Goal: Task Accomplishment & Management: Manage account settings

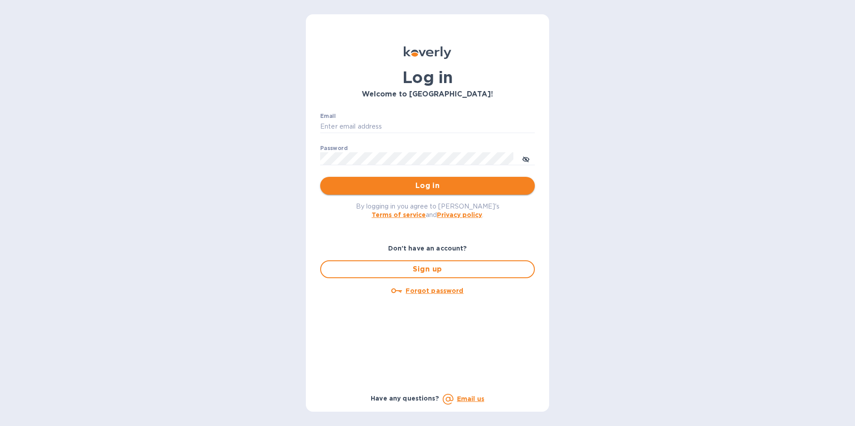
type input "[PERSON_NAME][EMAIL_ADDRESS][DOMAIN_NAME]"
click at [422, 183] on span "Log in" at bounding box center [427, 186] width 200 height 11
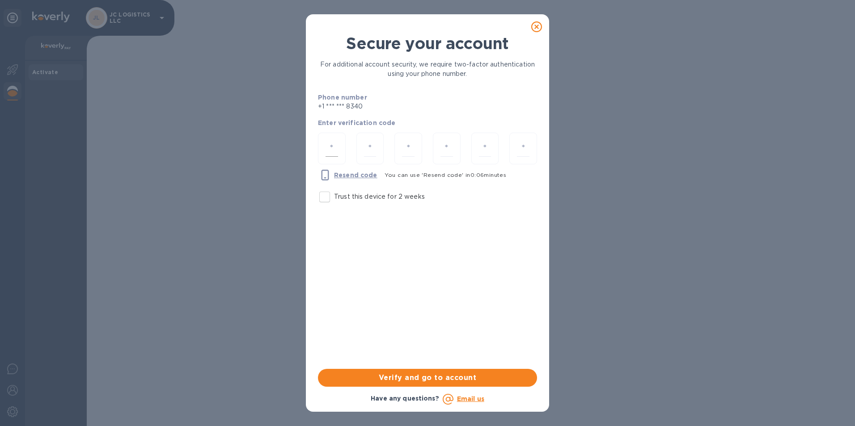
click at [332, 149] on input "number" at bounding box center [331, 148] width 13 height 17
type input "3"
type input "0"
type input "9"
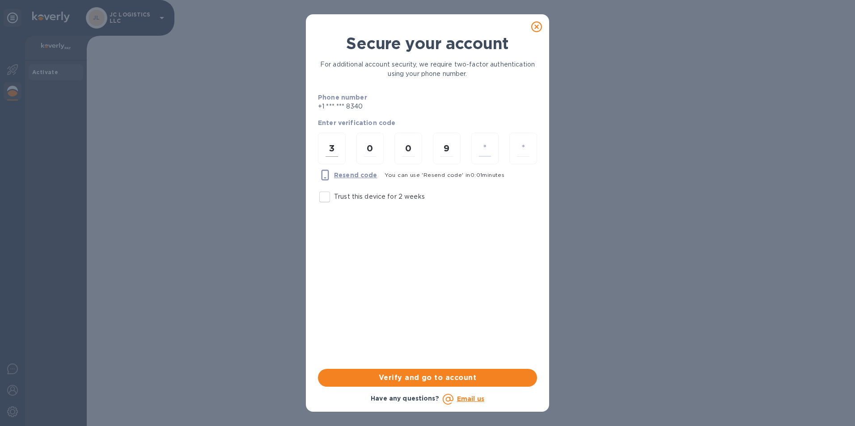
type input "4"
type input "8"
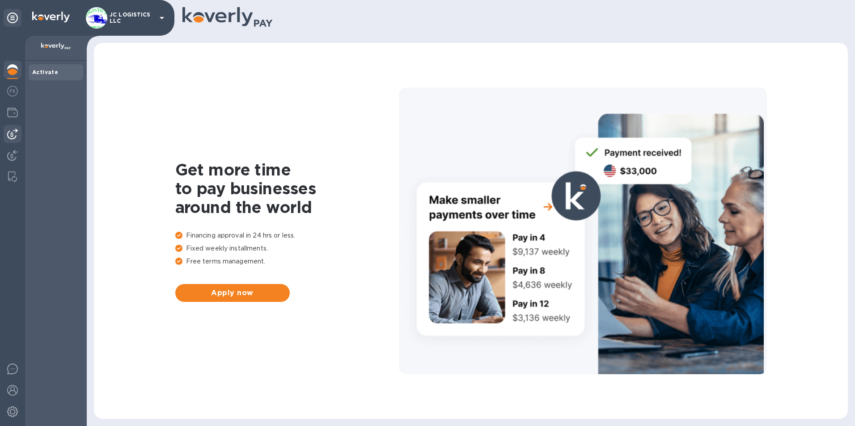
click at [13, 131] on img at bounding box center [12, 134] width 11 height 11
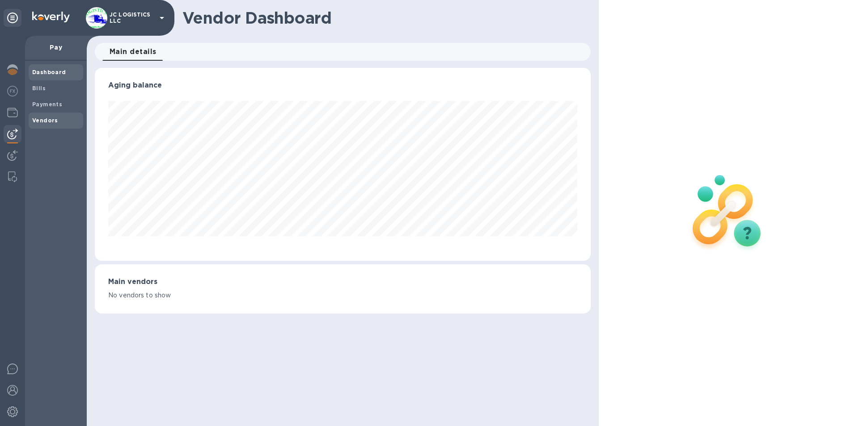
scroll to position [193, 496]
click at [46, 118] on b "Vendors" at bounding box center [45, 120] width 26 height 7
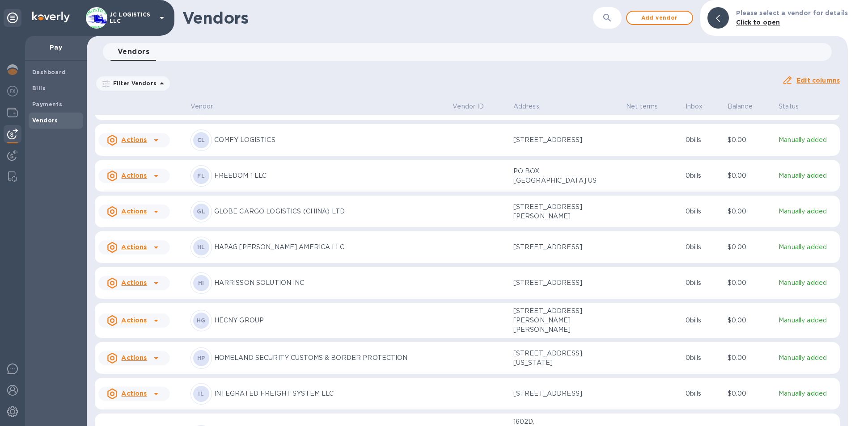
scroll to position [633, 0]
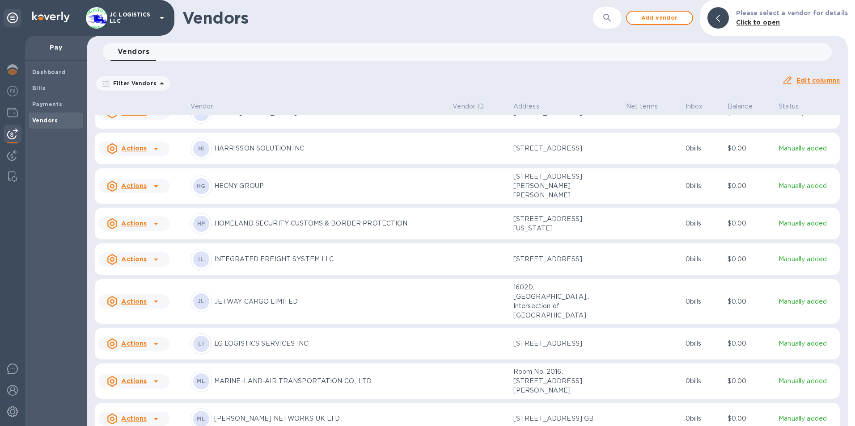
click at [153, 118] on icon at bounding box center [156, 113] width 11 height 11
click at [147, 189] on b "Add new bill" at bounding box center [144, 189] width 42 height 7
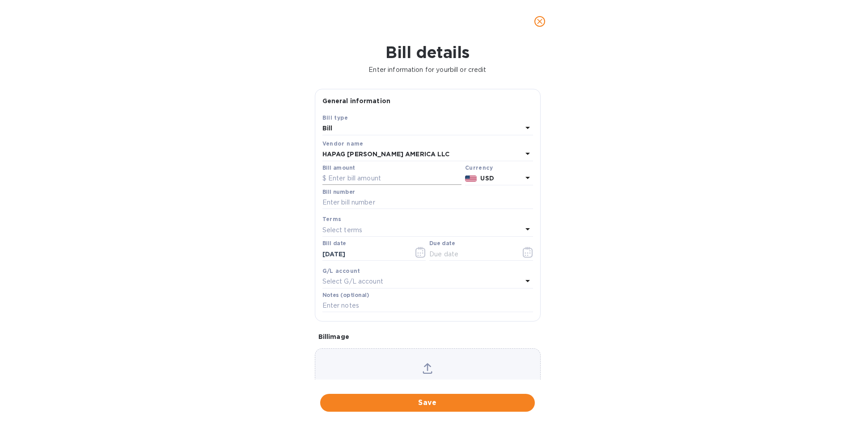
click at [329, 177] on input "text" at bounding box center [391, 178] width 139 height 13
type input "672.00"
click at [323, 202] on input "text" at bounding box center [427, 202] width 211 height 13
type input "2125713416"
click at [523, 251] on icon "button" at bounding box center [528, 252] width 10 height 11
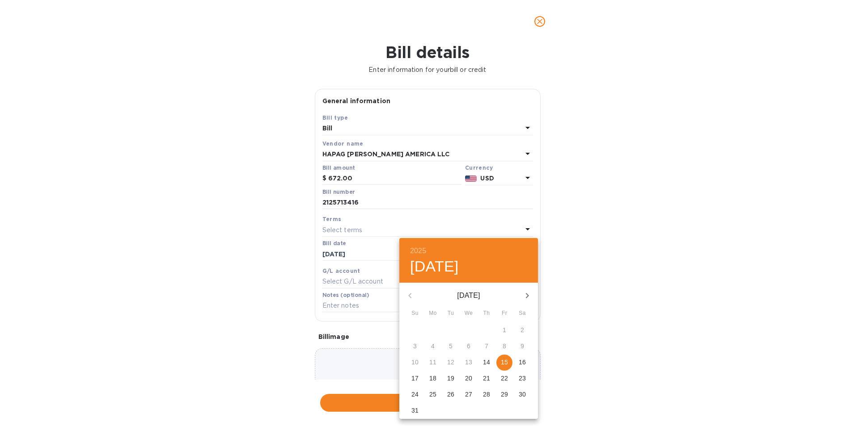
click at [507, 359] on p "15" at bounding box center [504, 362] width 7 height 9
type input "08/15/2025"
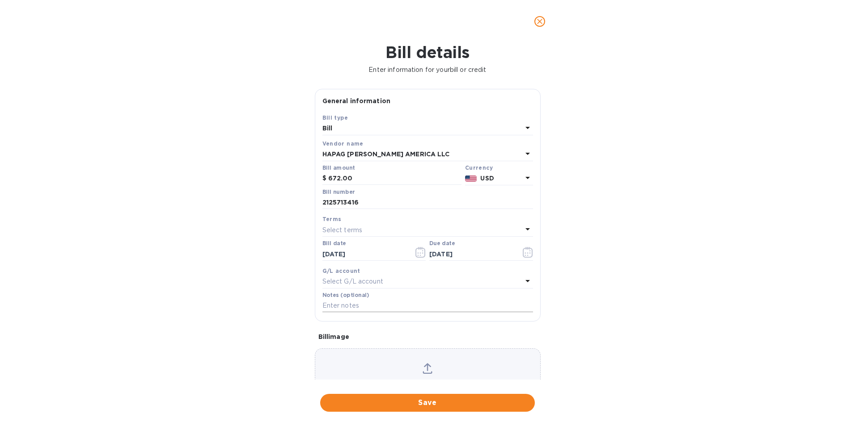
click at [364, 305] on input "text" at bounding box center [427, 306] width 211 height 13
type input "1025"
click at [430, 402] on span "Save" at bounding box center [427, 403] width 200 height 11
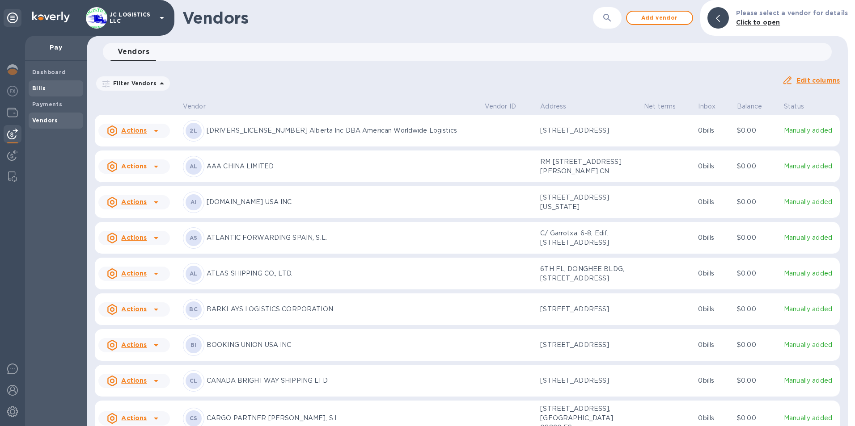
click at [38, 85] on b "Bills" at bounding box center [38, 88] width 13 height 7
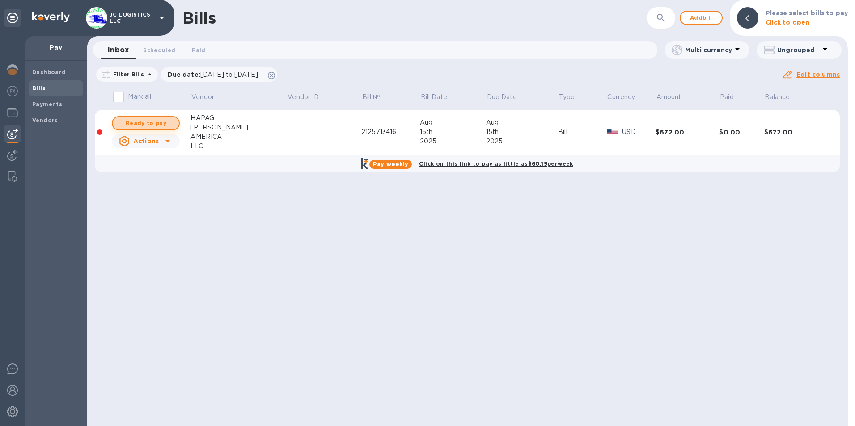
click at [145, 124] on span "Ready to pay" at bounding box center [146, 123] width 52 height 11
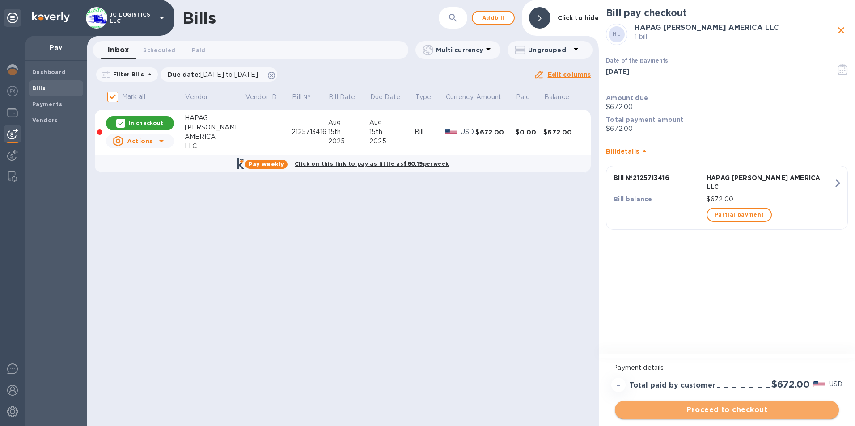
click at [718, 408] on span "Proceed to checkout" at bounding box center [727, 410] width 210 height 11
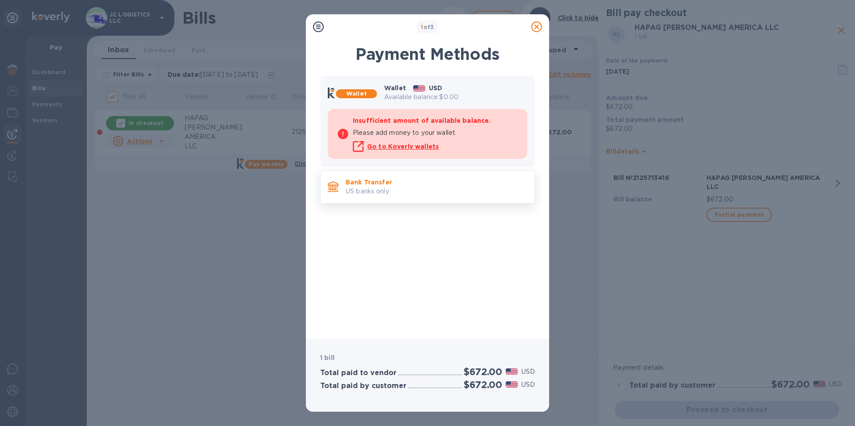
click at [396, 185] on p "Bank Transfer" at bounding box center [436, 182] width 181 height 9
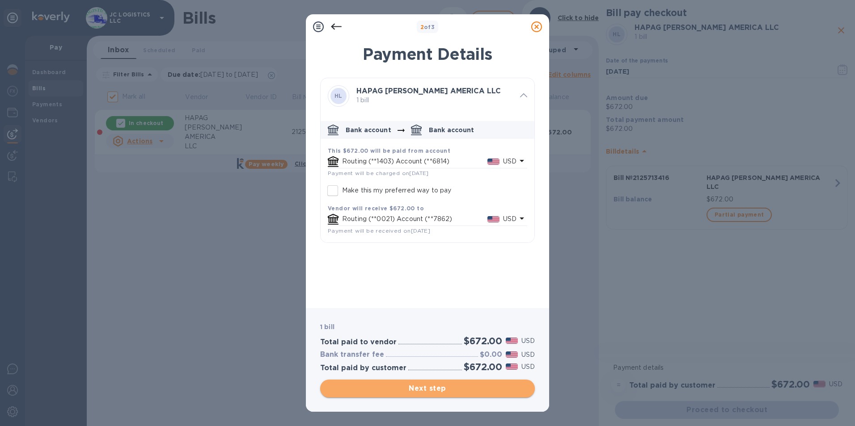
click at [418, 388] on span "Next step" at bounding box center [427, 389] width 200 height 11
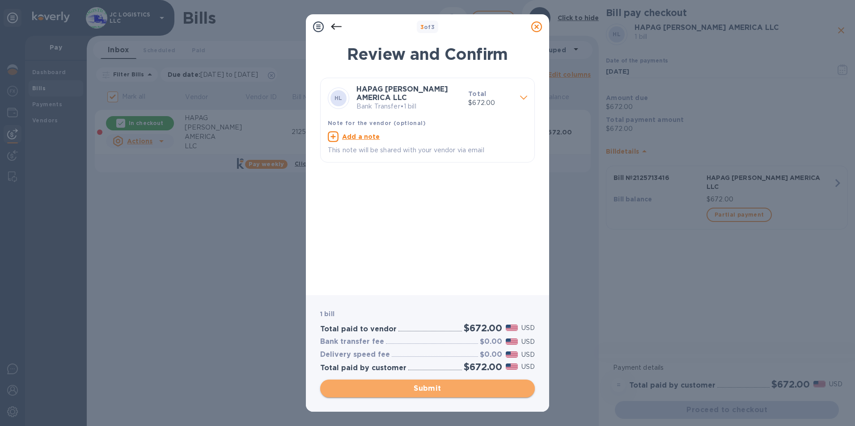
click at [420, 388] on span "Submit" at bounding box center [427, 389] width 200 height 11
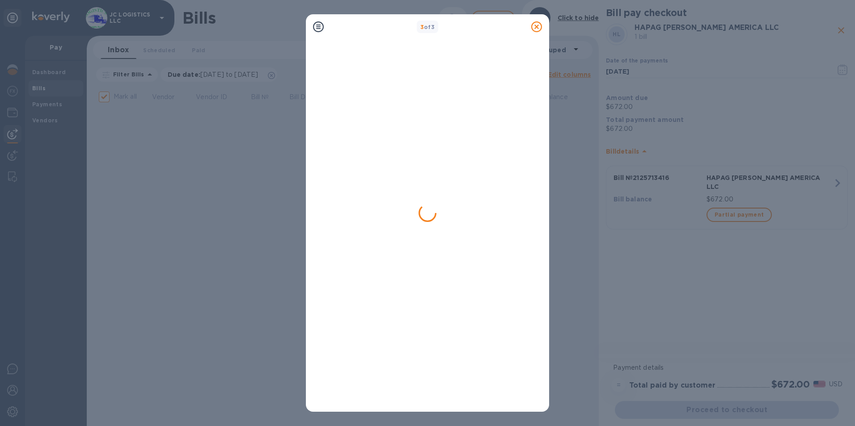
checkbox input "false"
